Goal: Entertainment & Leisure: Consume media (video, audio)

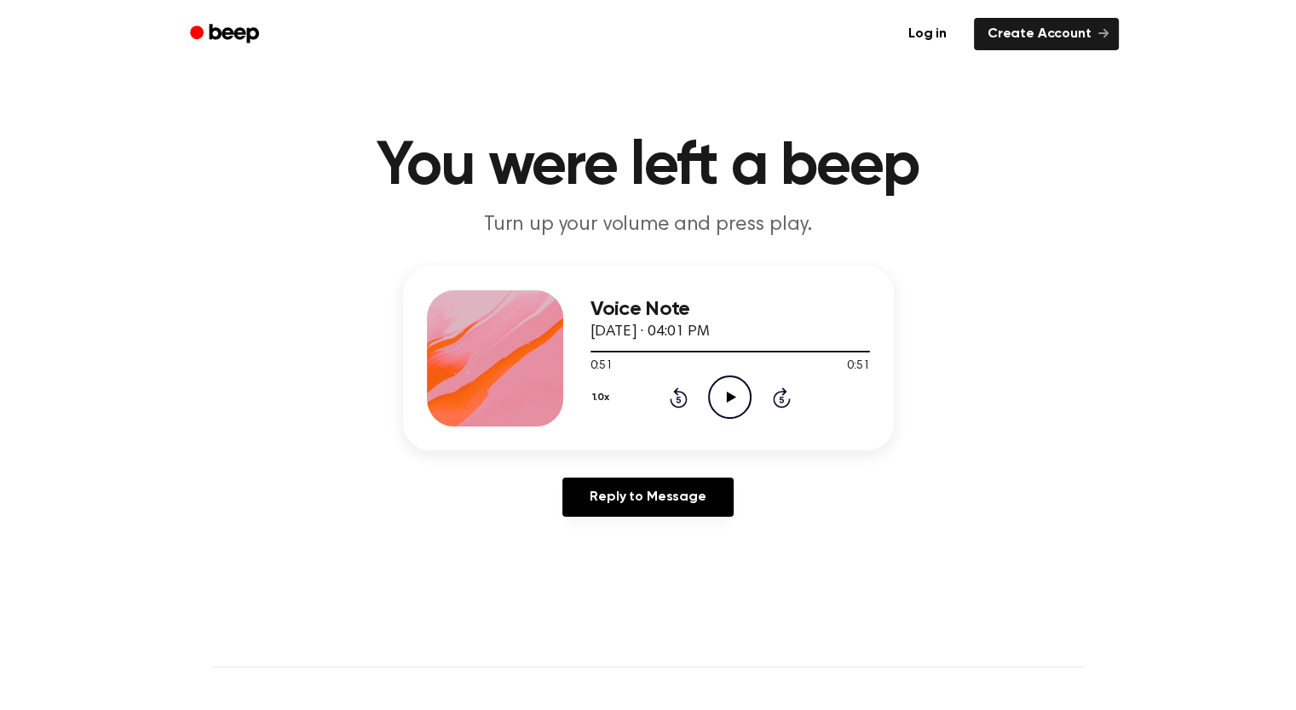
click at [743, 389] on icon "Play Audio" at bounding box center [729, 397] width 43 height 43
click at [600, 352] on div at bounding box center [692, 352] width 205 height 2
click at [729, 398] on icon at bounding box center [731, 397] width 9 height 11
click at [664, 353] on div at bounding box center [729, 351] width 279 height 14
click at [688, 348] on div at bounding box center [729, 351] width 279 height 14
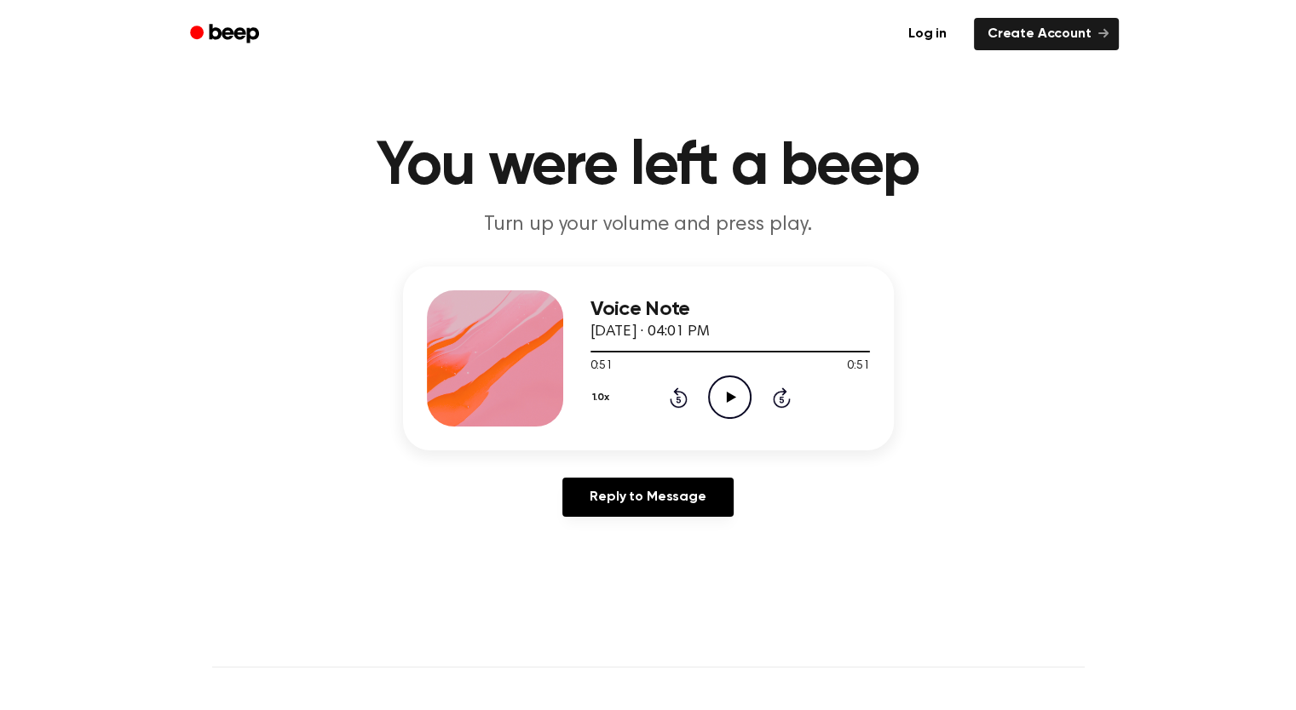
click at [721, 388] on icon "Play Audio" at bounding box center [729, 397] width 43 height 43
click at [603, 349] on div at bounding box center [729, 351] width 279 height 14
click at [729, 382] on icon "Play Audio" at bounding box center [729, 397] width 43 height 43
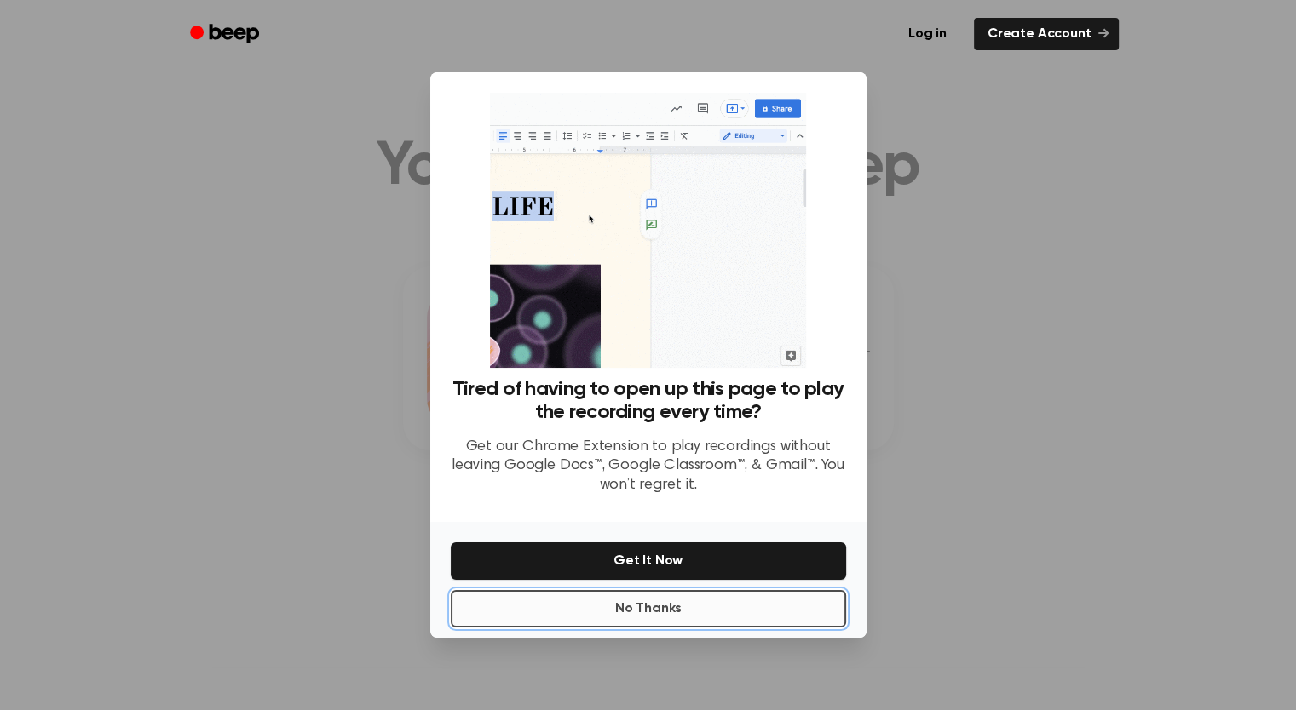
click at [771, 610] on button "No Thanks" at bounding box center [648, 608] width 395 height 37
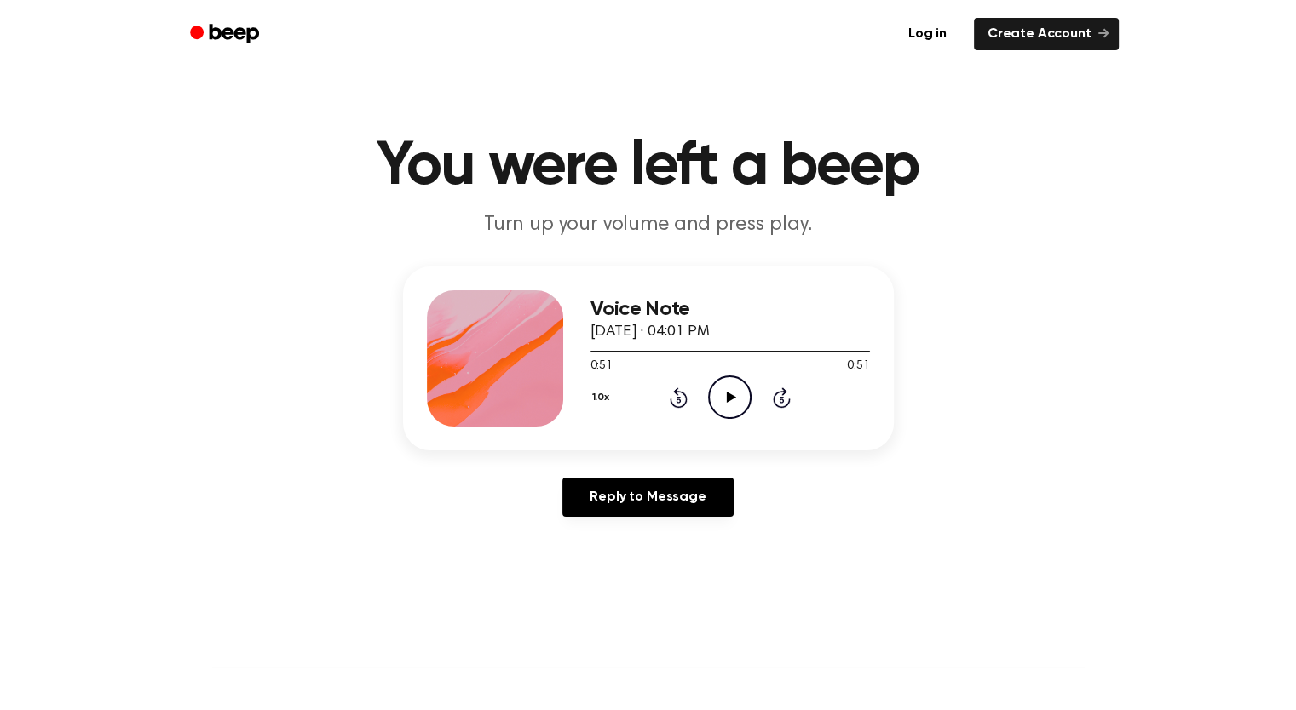
click at [722, 388] on icon "Play Audio" at bounding box center [729, 397] width 43 height 43
click at [722, 407] on icon "Play Audio" at bounding box center [729, 397] width 43 height 43
